Goal: Understand process/instructions: Learn how to perform a task or action

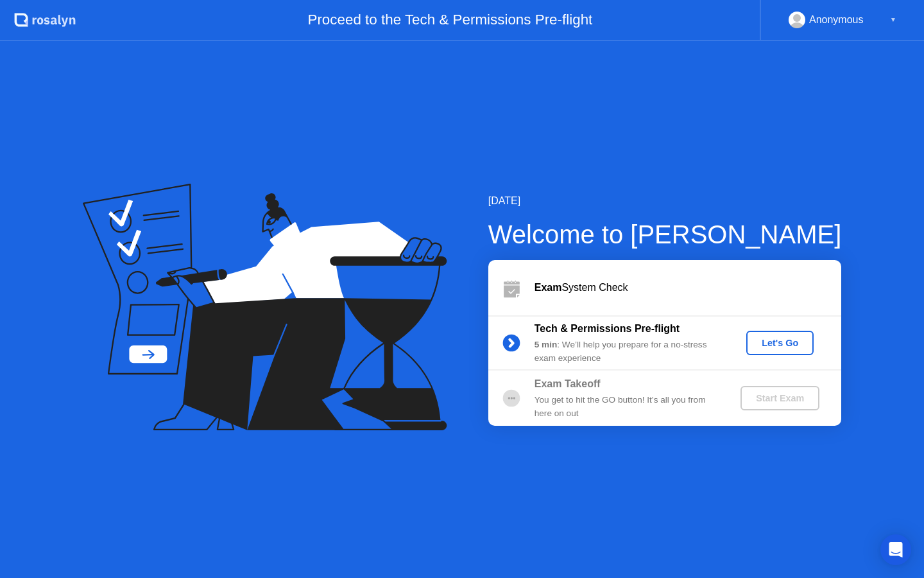
click at [612, 289] on div "Exam System Check" at bounding box center [688, 287] width 307 height 15
click at [779, 345] on div "Let's Go" at bounding box center [780, 343] width 57 height 10
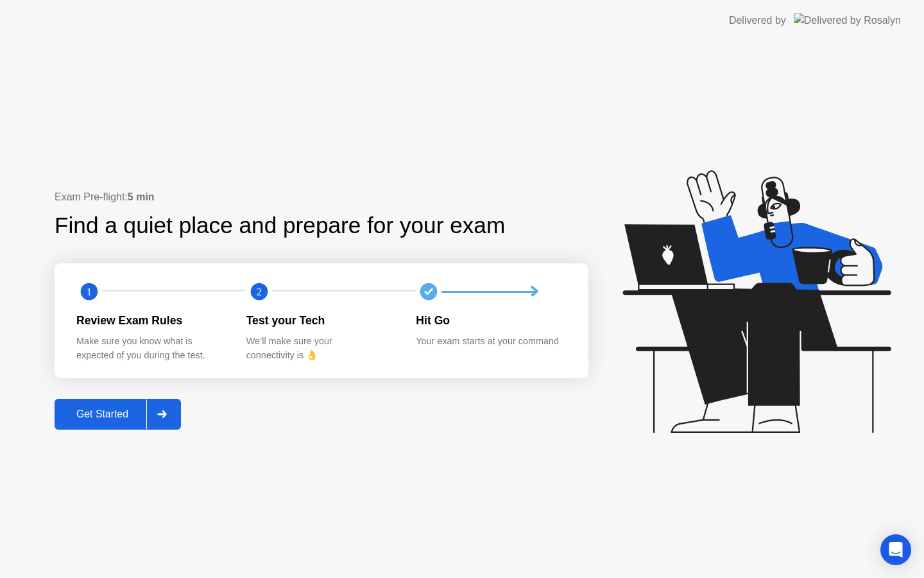
click at [94, 416] on div "Get Started" at bounding box center [102, 414] width 88 height 12
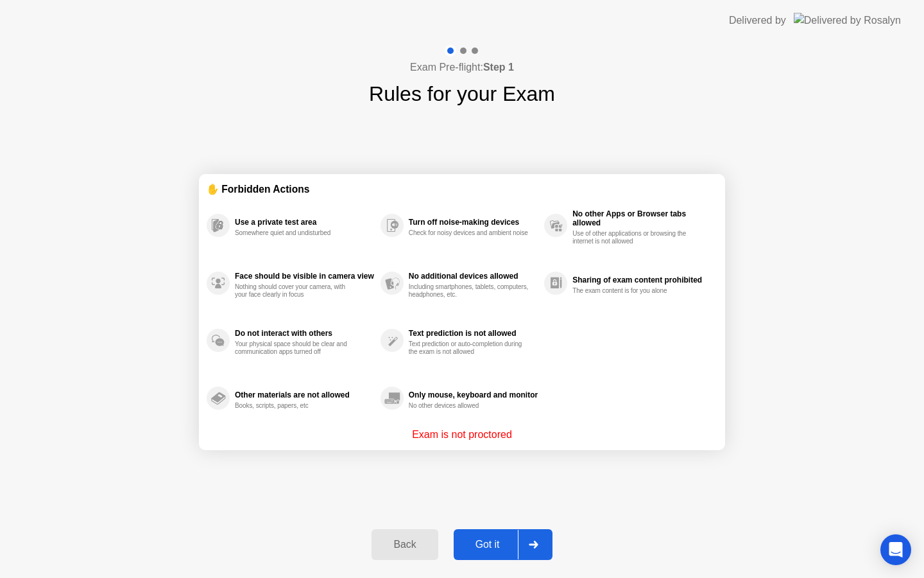
click at [489, 545] on div "Got it" at bounding box center [488, 544] width 60 height 12
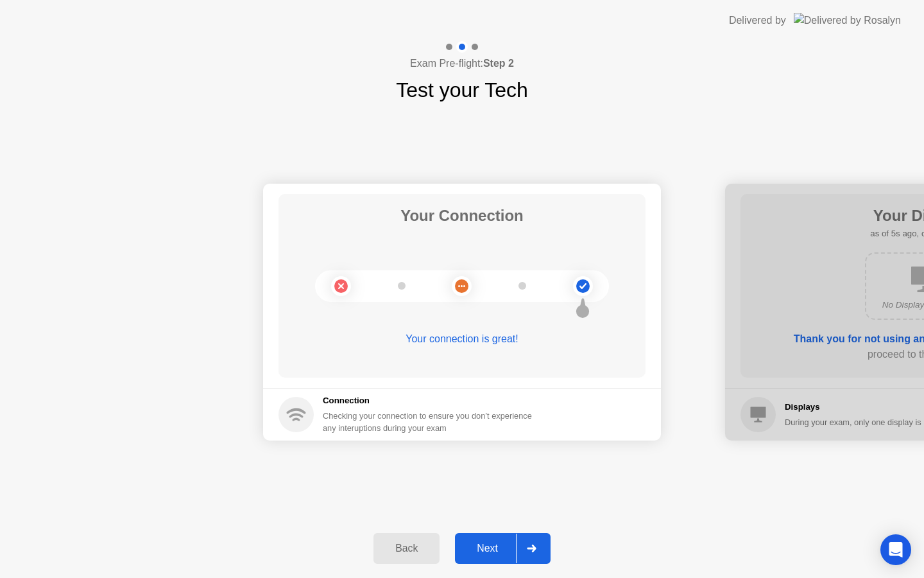
click at [495, 335] on div "Your connection is great!" at bounding box center [462, 338] width 367 height 15
click at [494, 342] on div "Your connection is great!" at bounding box center [462, 338] width 367 height 15
click at [581, 280] on circle at bounding box center [582, 285] width 13 height 13
click at [500, 340] on div "Your connection is great!" at bounding box center [462, 338] width 367 height 15
click at [504, 549] on div "Next" at bounding box center [487, 548] width 57 height 12
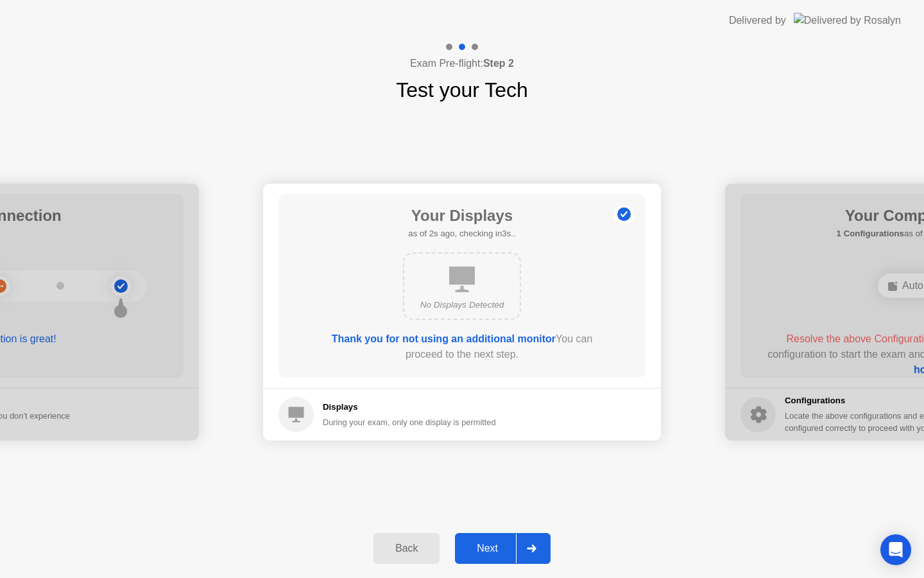
click at [424, 553] on div "Back" at bounding box center [406, 548] width 58 height 12
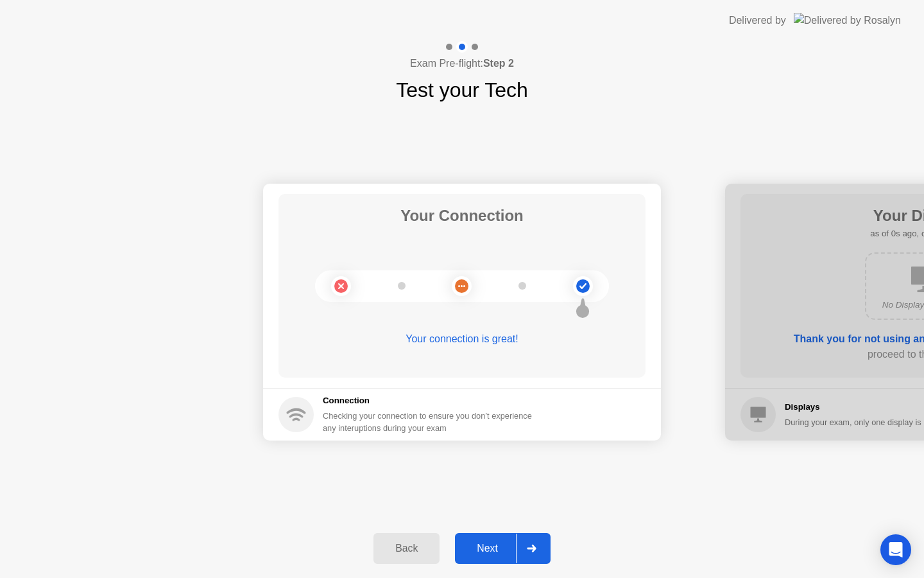
click at [500, 550] on div "Next" at bounding box center [487, 548] width 57 height 12
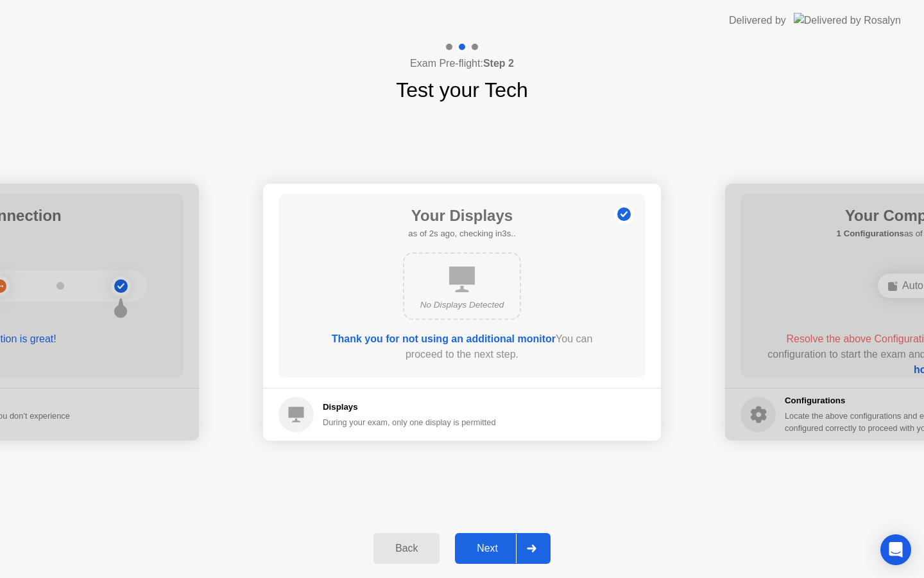
click at [497, 546] on div "Next" at bounding box center [487, 548] width 57 height 12
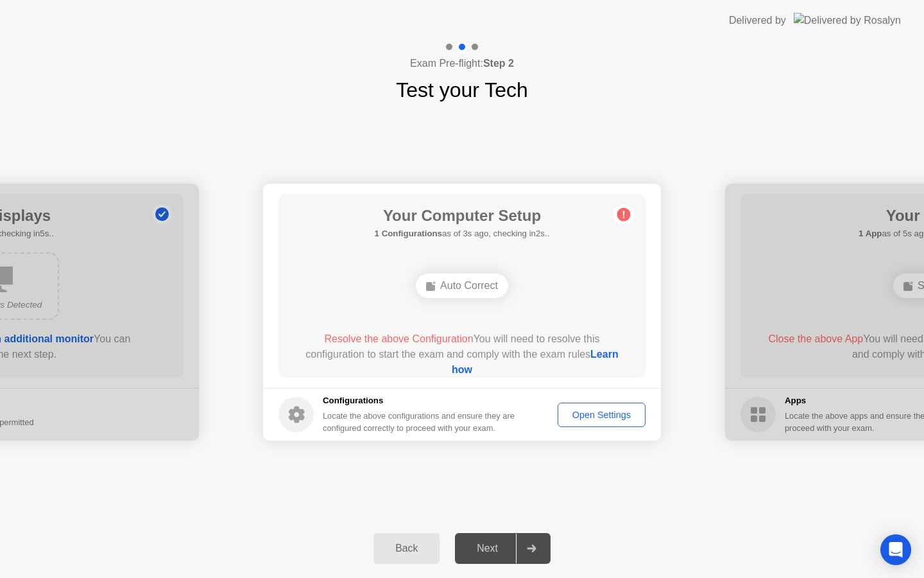
click at [608, 410] on div "Open Settings" at bounding box center [601, 414] width 79 height 10
